Goal: Task Accomplishment & Management: Manage account settings

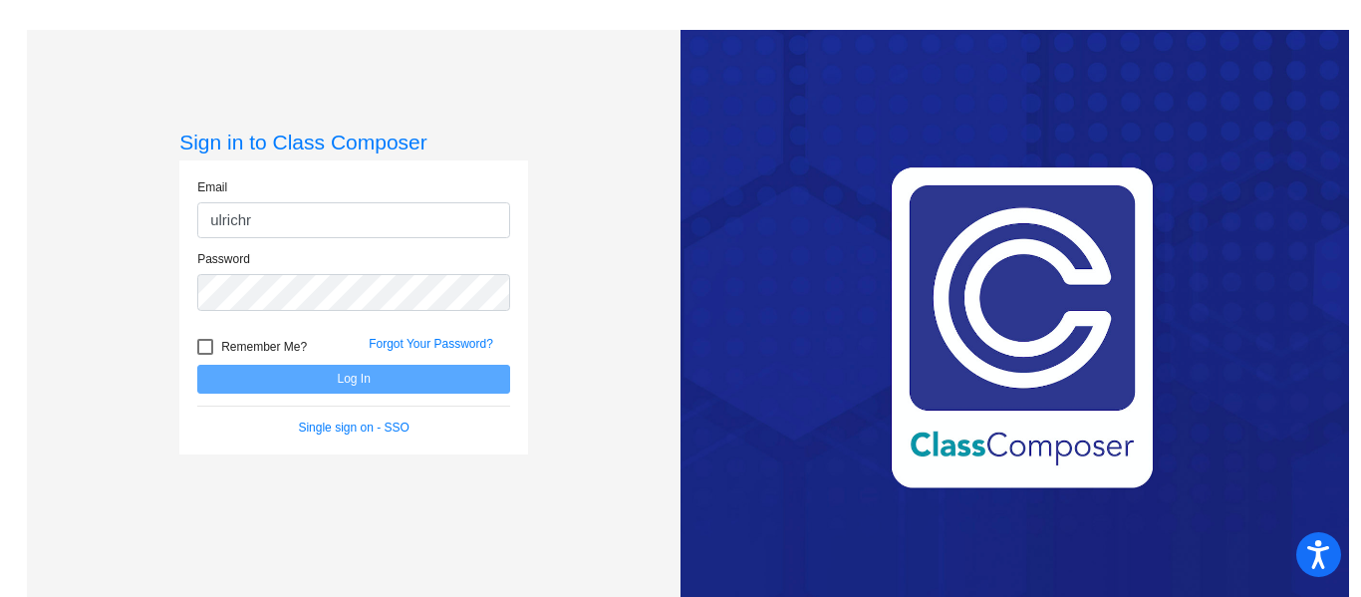
type input "[EMAIL_ADDRESS][PERSON_NAME][DOMAIN_NAME]"
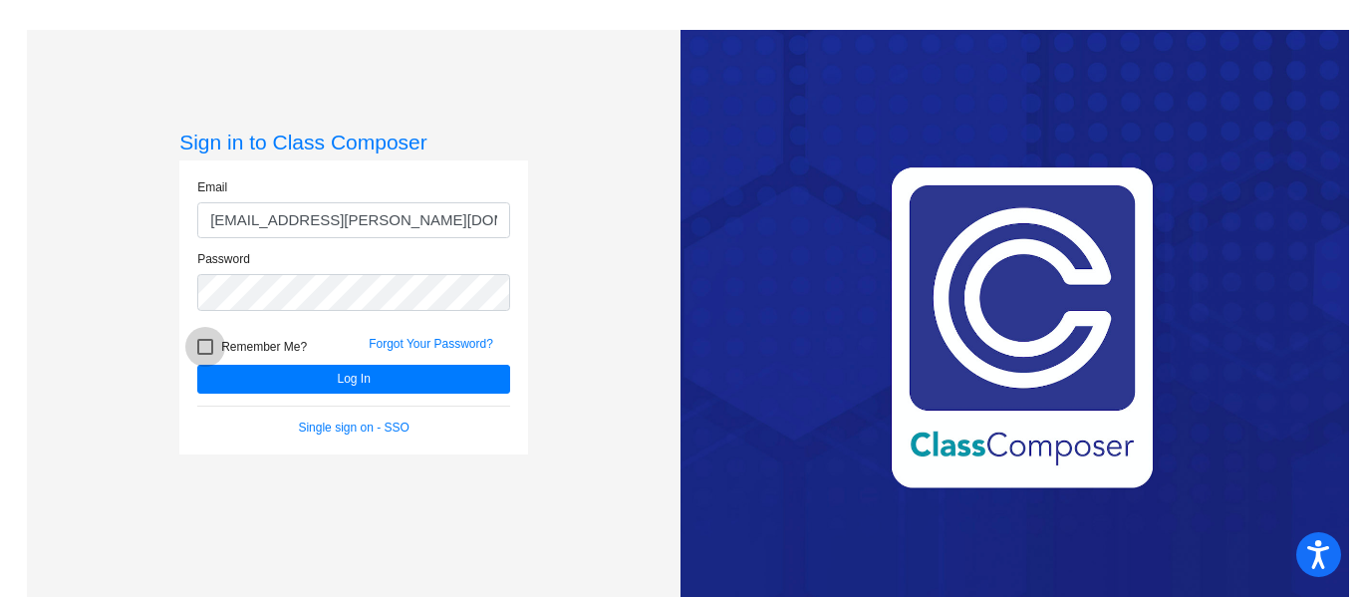
click at [197, 353] on div at bounding box center [205, 347] width 16 height 16
click at [204, 355] on input "Remember Me?" at bounding box center [204, 355] width 1 height 1
checkbox input "true"
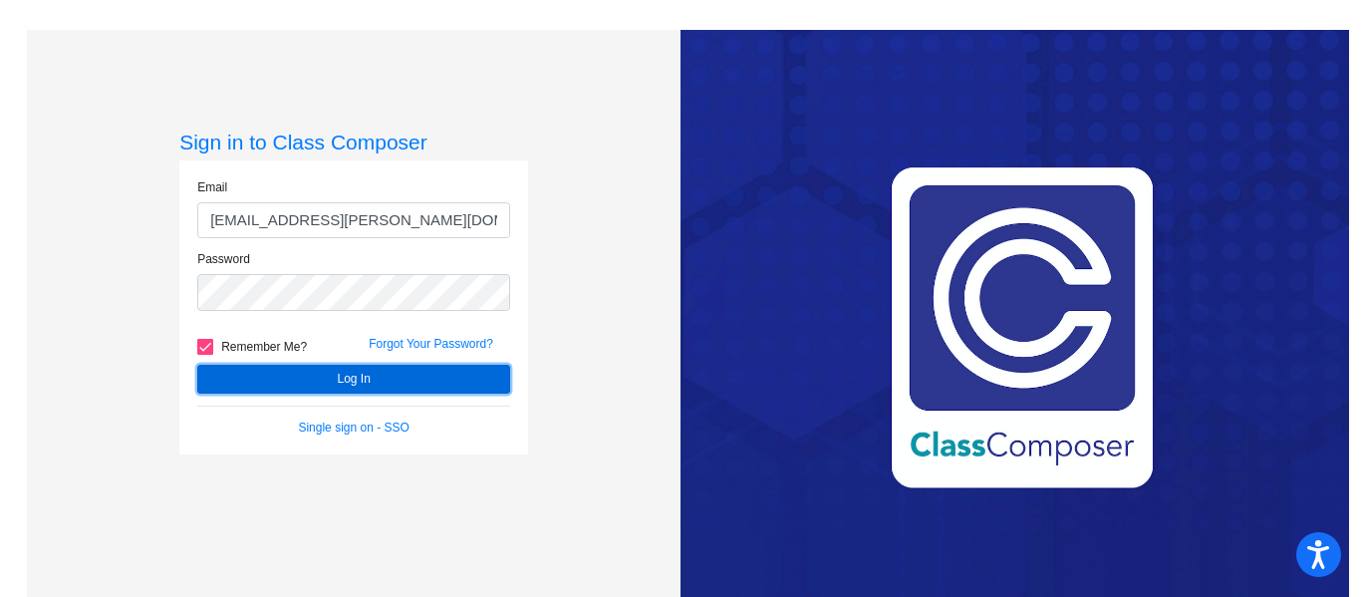
click at [313, 378] on button "Log In" at bounding box center [353, 379] width 313 height 29
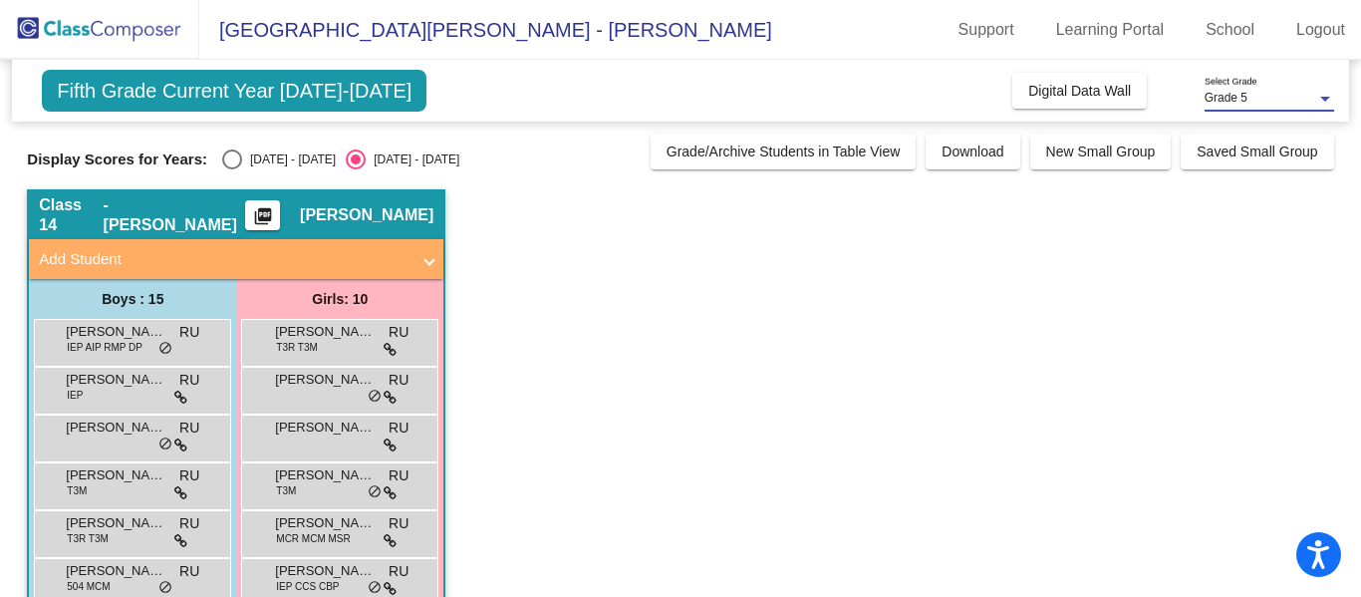
click at [1320, 93] on div at bounding box center [1325, 99] width 18 height 14
click at [1277, 260] on div at bounding box center [680, 298] width 1361 height 597
